Goal: Information Seeking & Learning: Learn about a topic

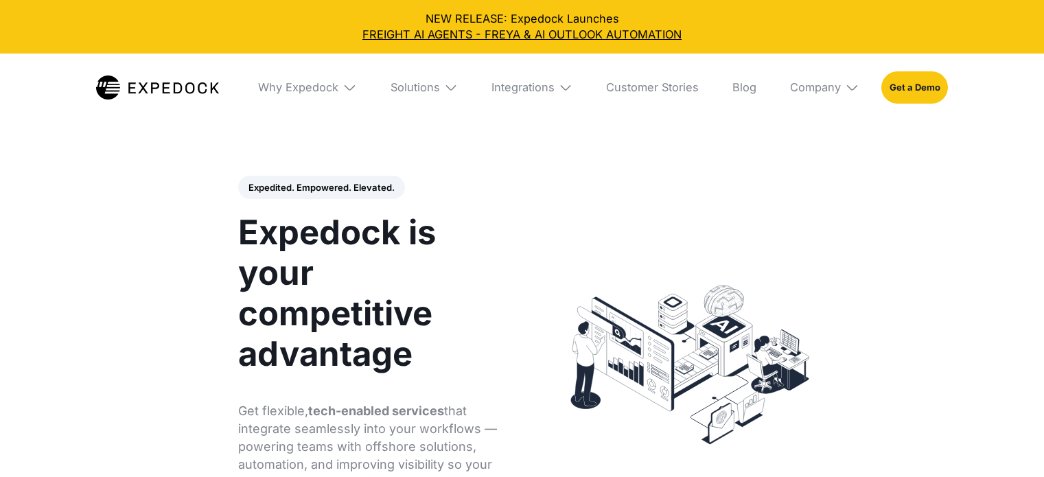
select select
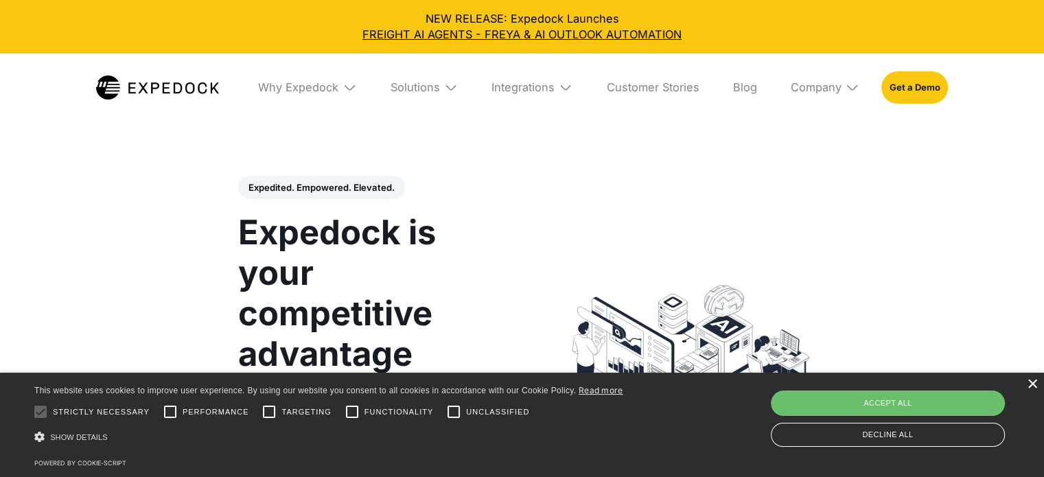
click at [1030, 381] on div "×" at bounding box center [1032, 385] width 10 height 10
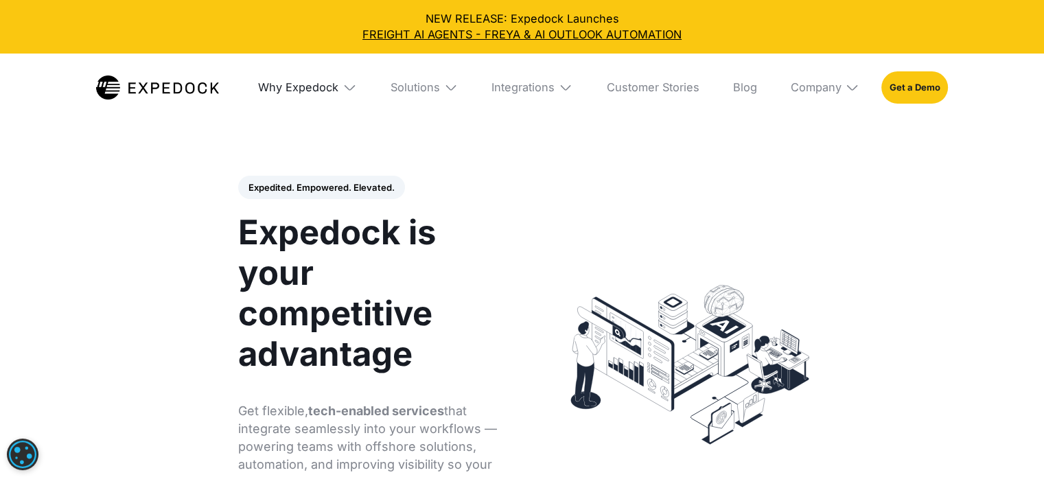
click at [322, 89] on div "Why Expedock" at bounding box center [298, 87] width 80 height 14
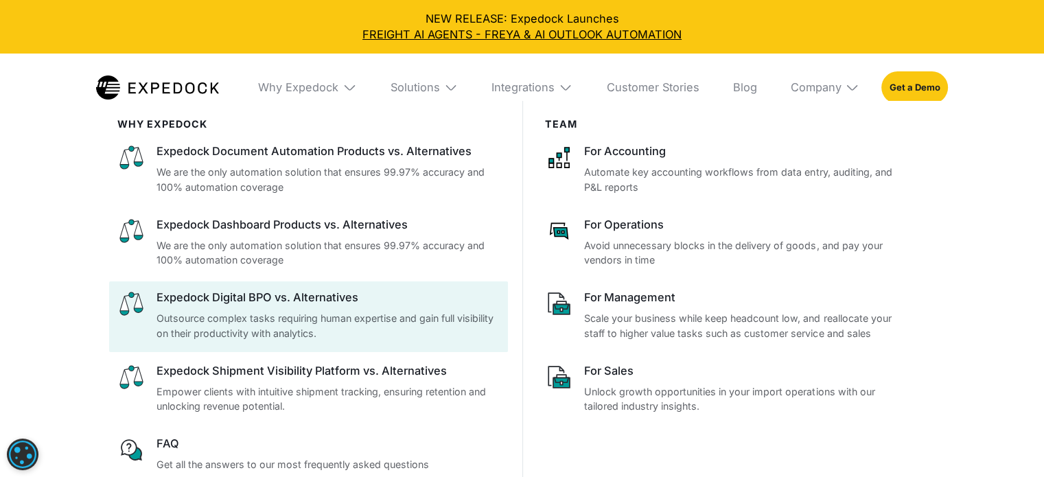
scroll to position [2128, 0]
click at [305, 310] on div "Expedock Digital BPO vs. Alternatives Outsource complex tasks requiring human e…" at bounding box center [328, 315] width 343 height 51
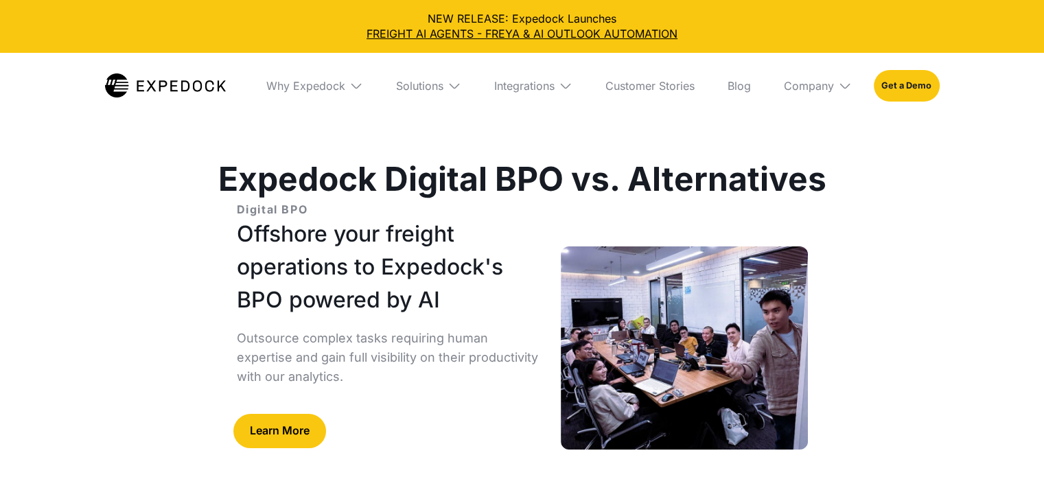
select select
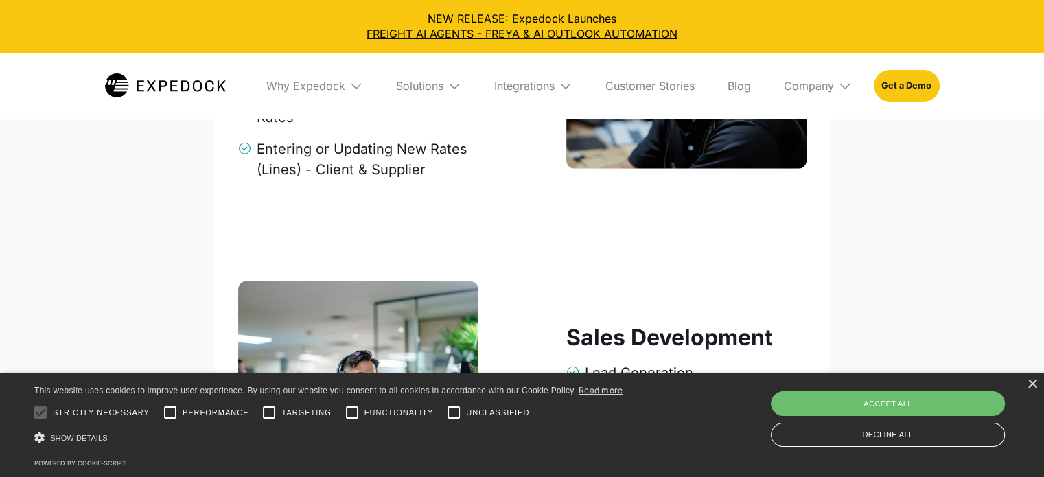
scroll to position [3845, 0]
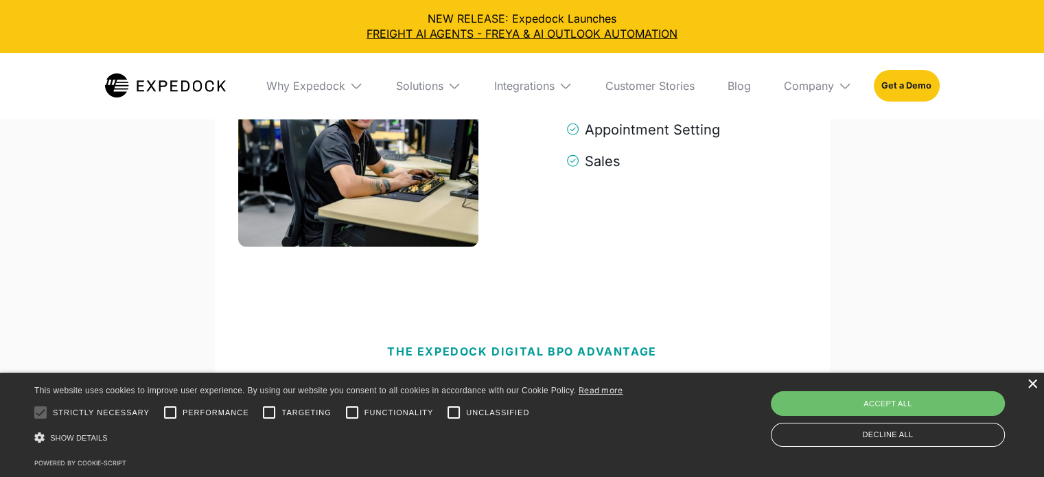
click at [1036, 390] on div "×" at bounding box center [1032, 385] width 10 height 10
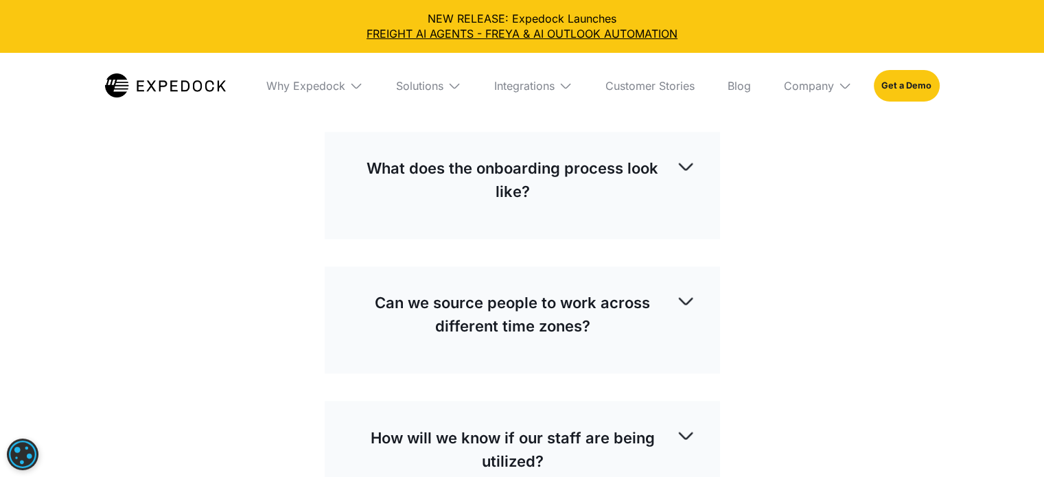
scroll to position [7346, 0]
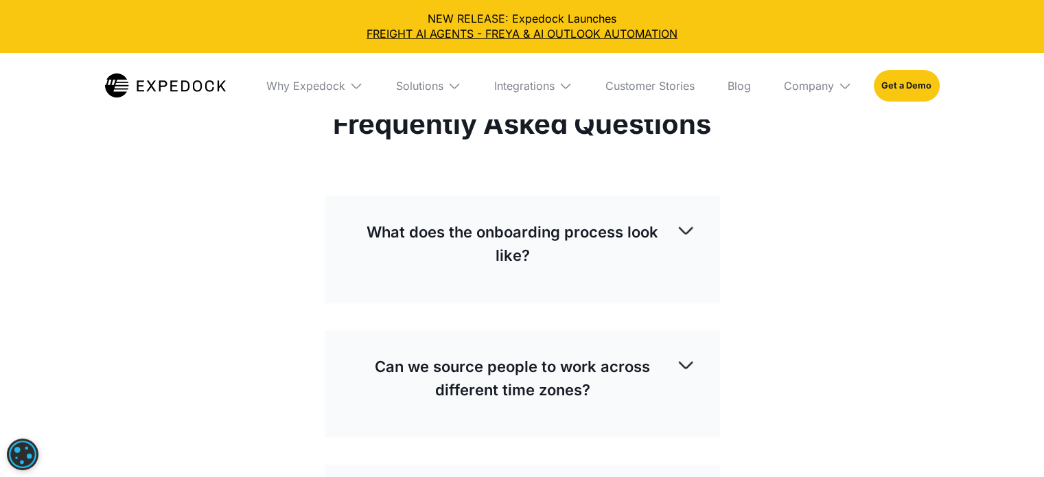
click at [582, 269] on div "What does the onboarding process look like?" at bounding box center [522, 243] width 346 height 69
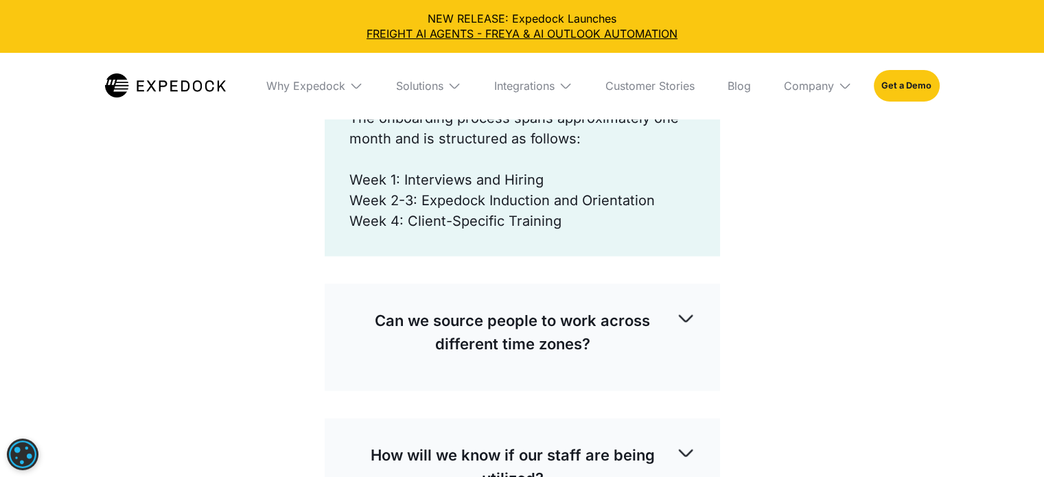
scroll to position [7552, 0]
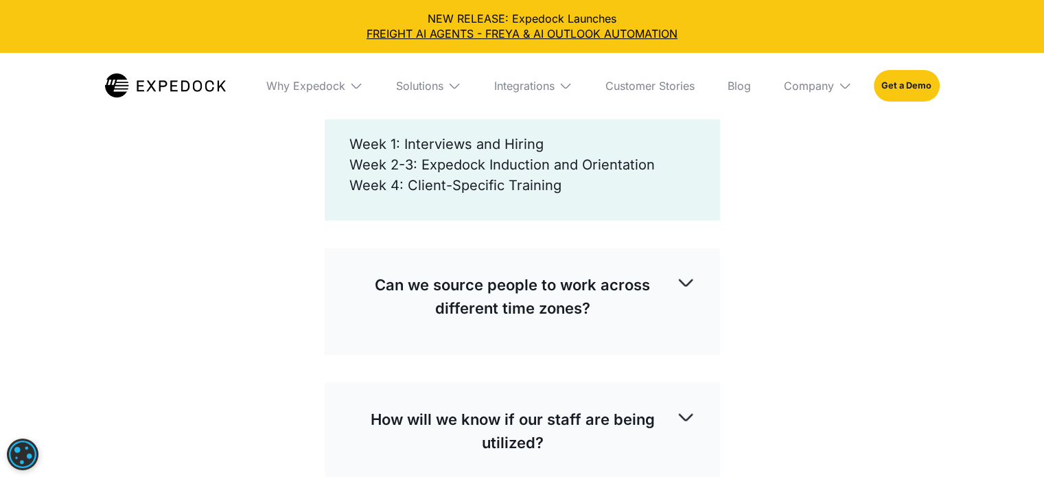
click at [582, 284] on p "Can we source people to work across different time zones?" at bounding box center [512, 296] width 327 height 47
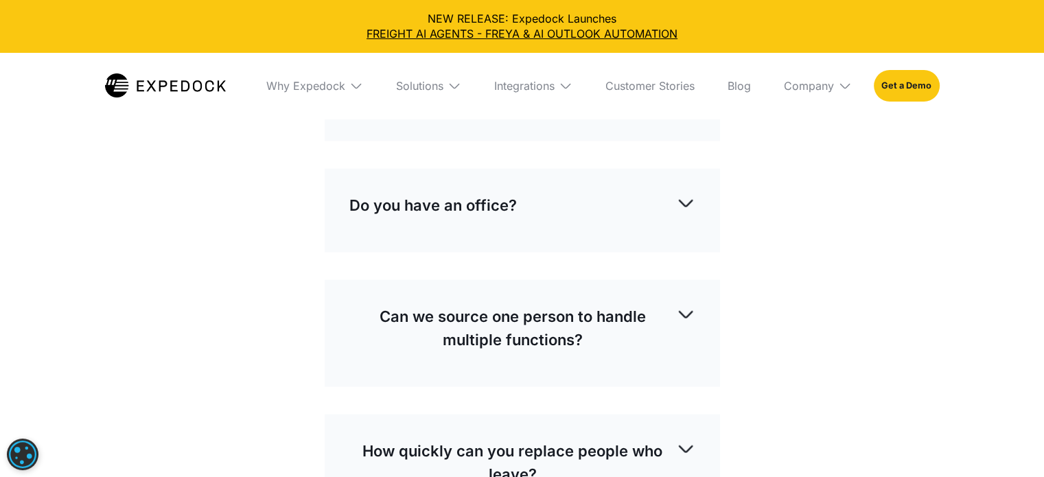
scroll to position [8102, 0]
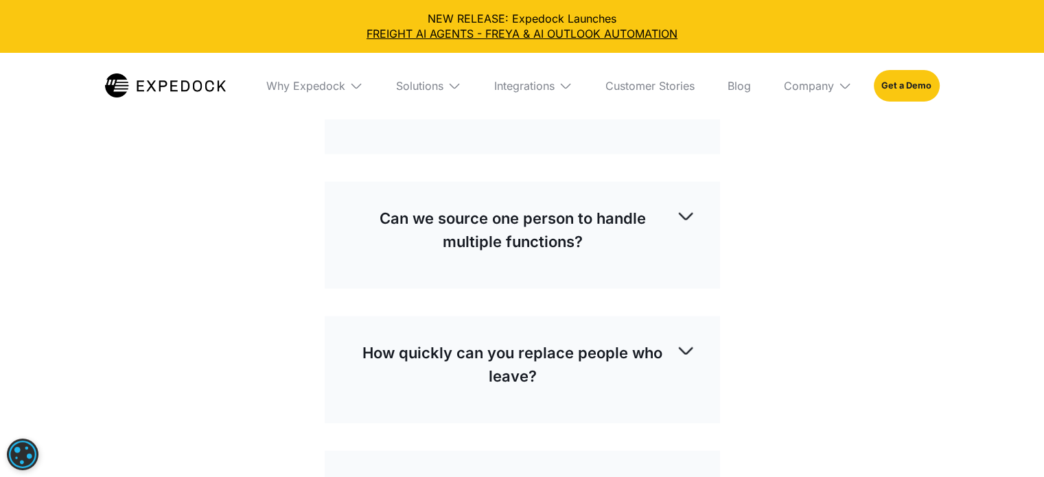
click at [554, 145] on div "Do you have an office? Our team operates entirely remotely, leveraging an advan…" at bounding box center [522, 113] width 395 height 84
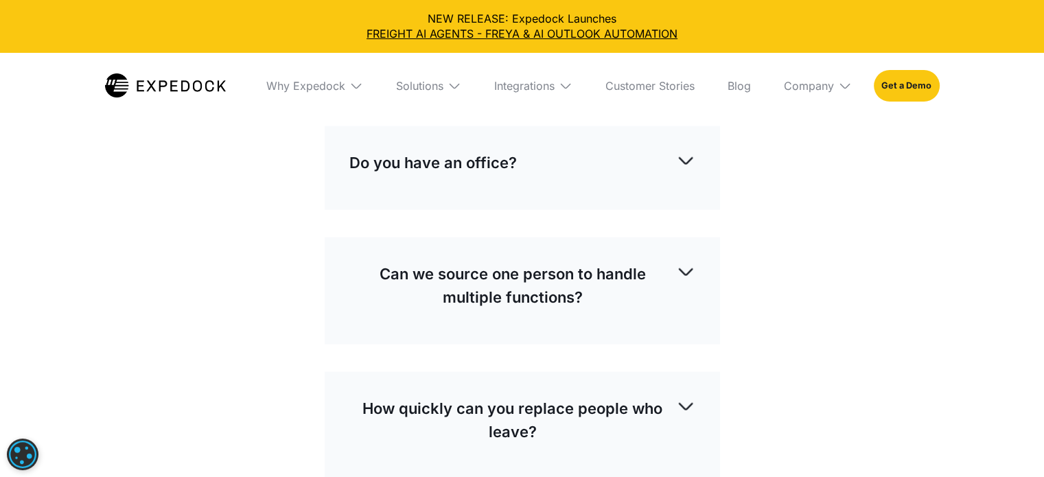
scroll to position [8033, 0]
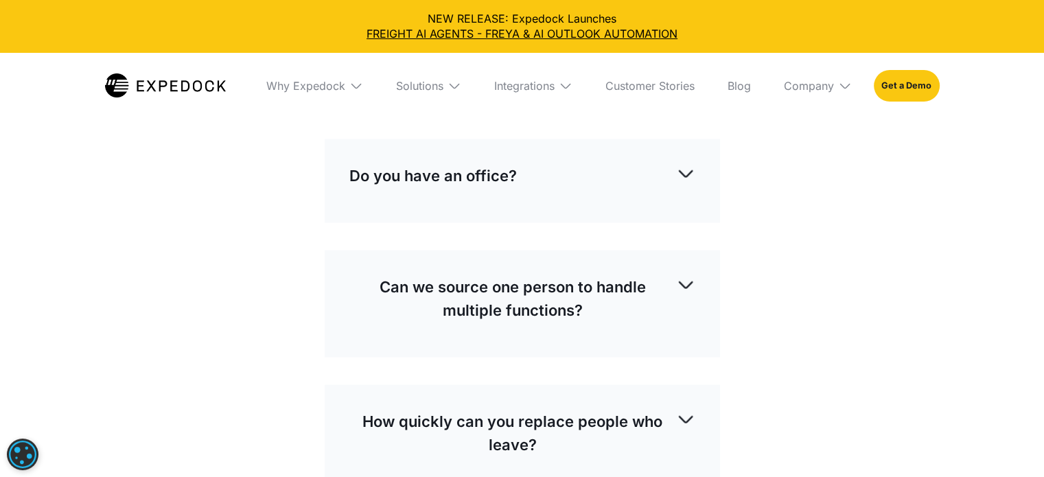
click at [519, 177] on div "Do you have an office?" at bounding box center [522, 175] width 346 height 45
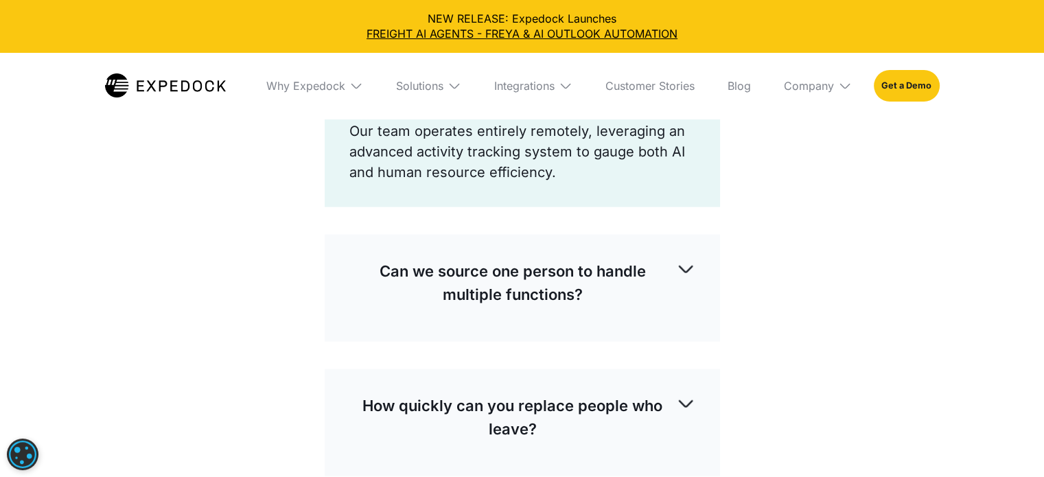
scroll to position [8170, 0]
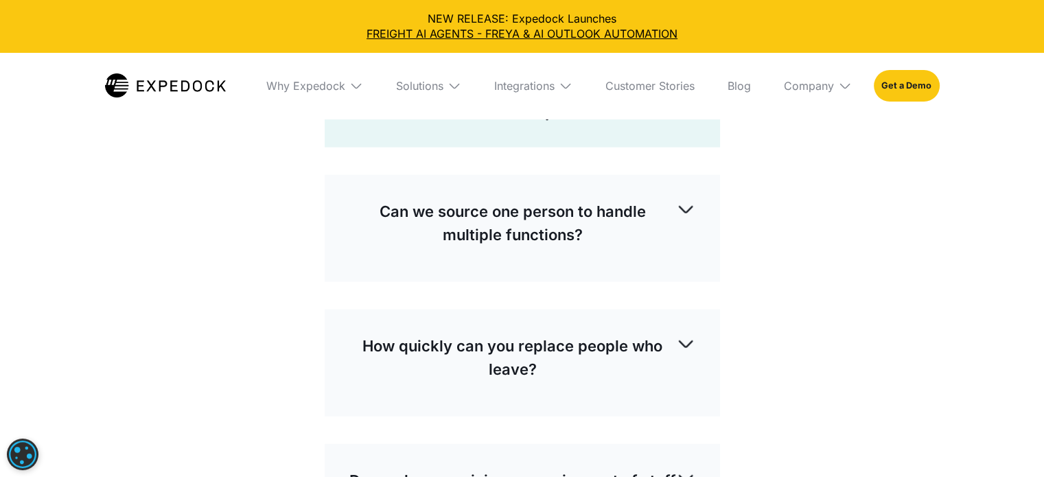
click at [554, 224] on p "Can we source one person to handle multiple functions?" at bounding box center [512, 223] width 327 height 47
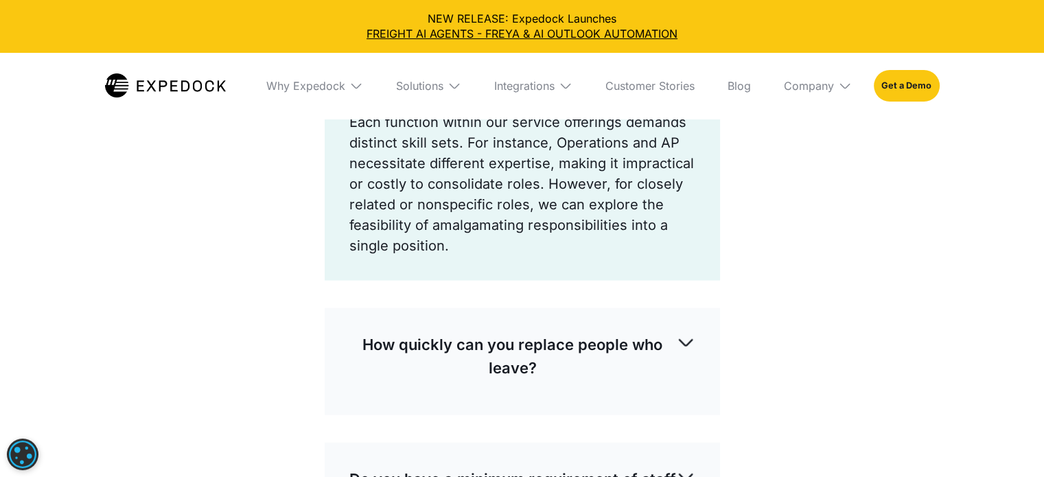
scroll to position [8445, 0]
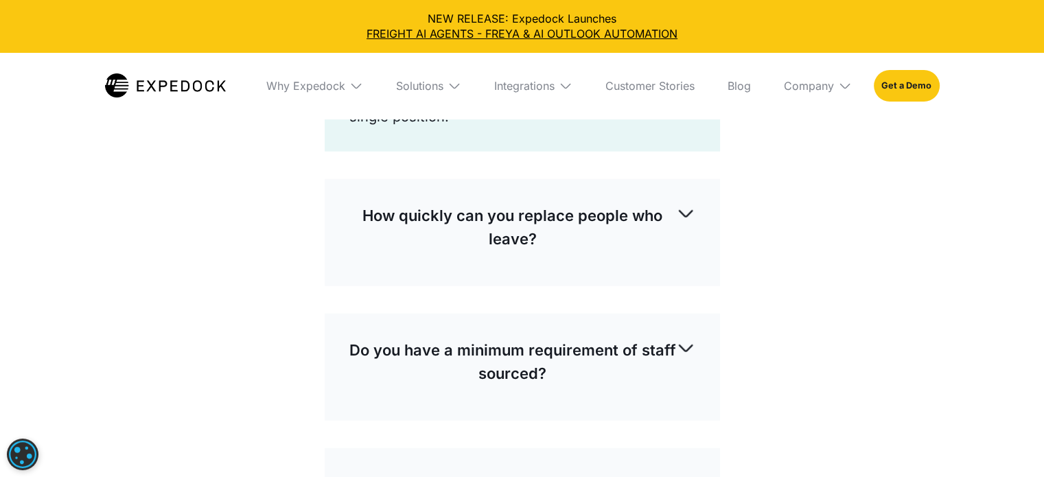
click at [563, 238] on p "How quickly can you replace people who leave?" at bounding box center [512, 227] width 327 height 47
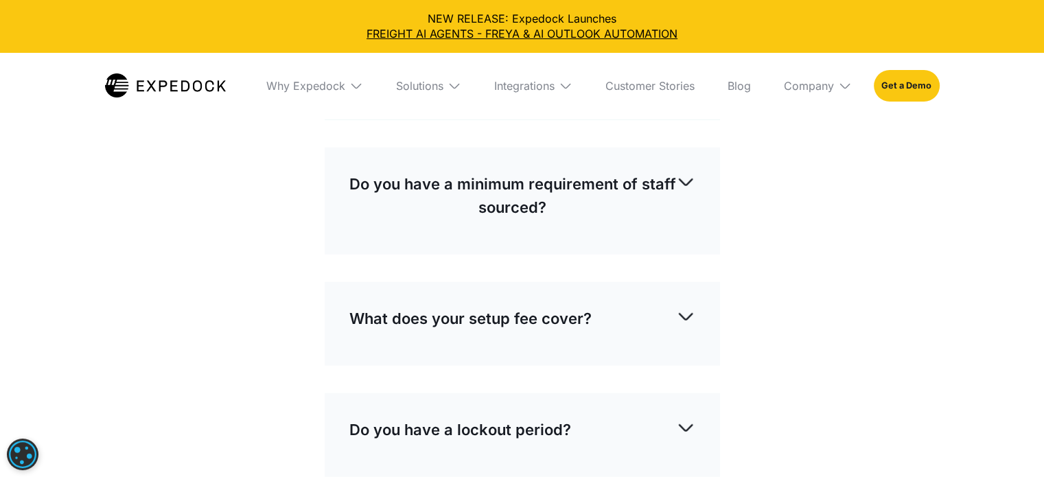
scroll to position [8719, 0]
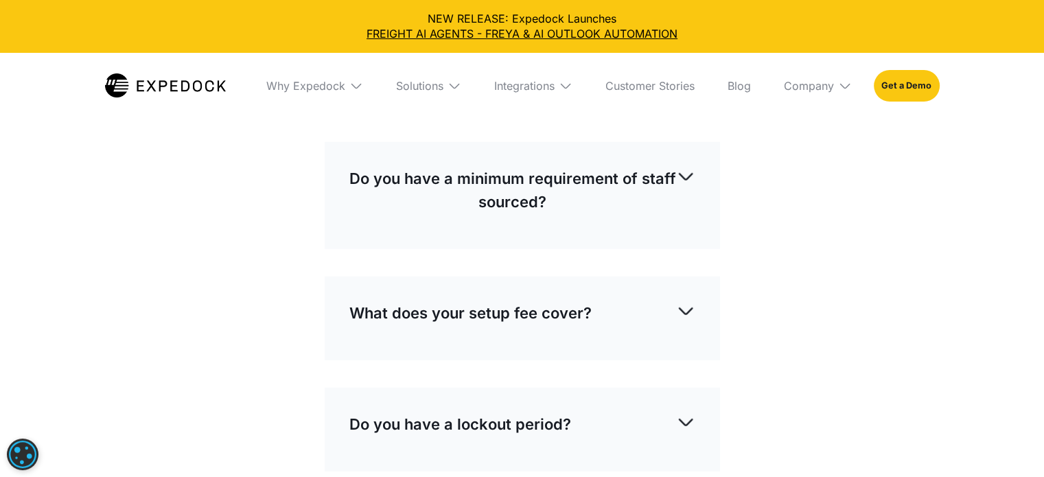
click at [566, 234] on div "Do you have a minimum requirement of staff sourced? There is no minimum require…" at bounding box center [522, 195] width 395 height 107
click at [587, 195] on p "Do you have a minimum requirement of staff sourced?" at bounding box center [512, 190] width 327 height 47
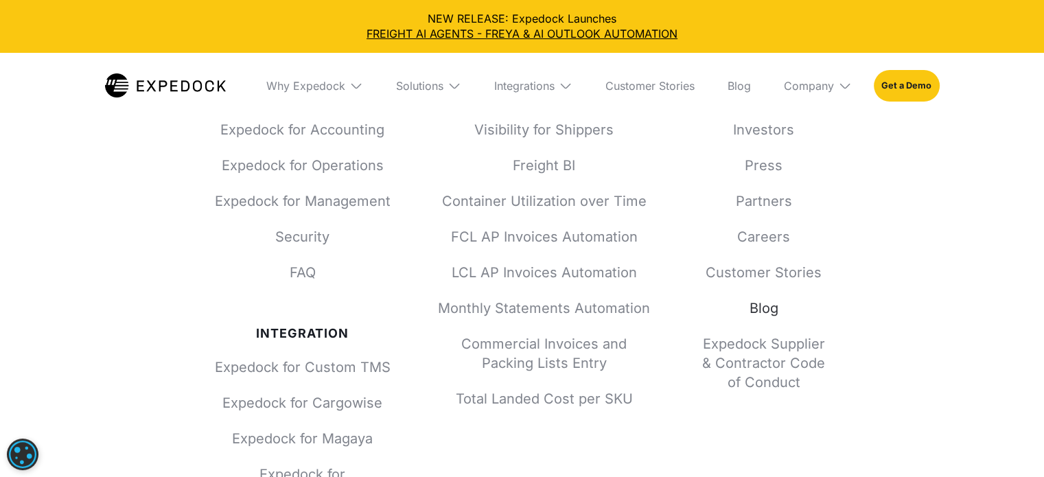
scroll to position [9955, 0]
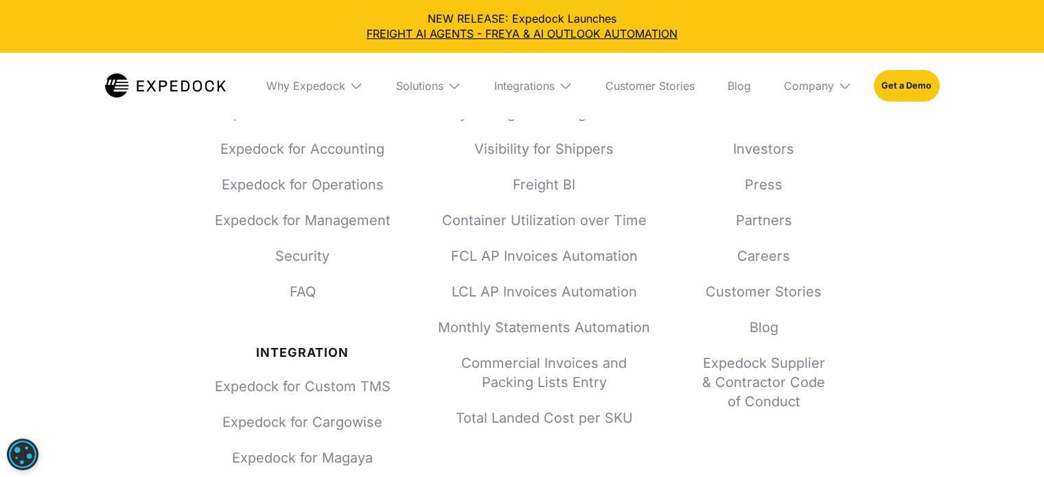
click at [765, 267] on div "About Us Investors Press Partners Careers Customer Stories Blog Expedock Suppli…" at bounding box center [764, 258] width 132 height 308
click at [763, 263] on link "Careers" at bounding box center [764, 255] width 132 height 19
